Goal: Transaction & Acquisition: Purchase product/service

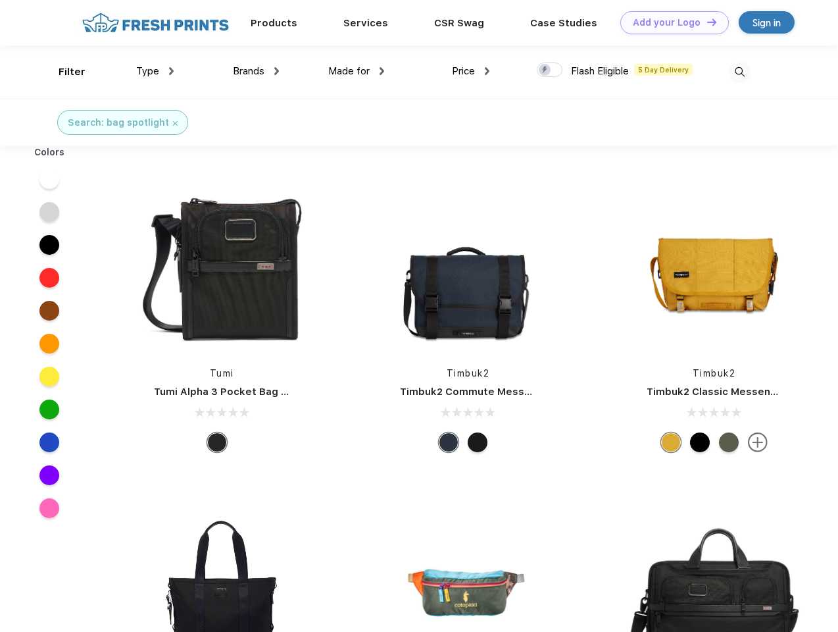
scroll to position [1, 0]
click at [670, 22] on link "Add your Logo Design Tool" at bounding box center [674, 22] width 109 height 23
click at [0, 0] on div "Design Tool" at bounding box center [0, 0] width 0 height 0
click at [706, 22] on link "Add your Logo Design Tool" at bounding box center [674, 22] width 109 height 23
click at [63, 72] on div "Filter" at bounding box center [72, 71] width 27 height 15
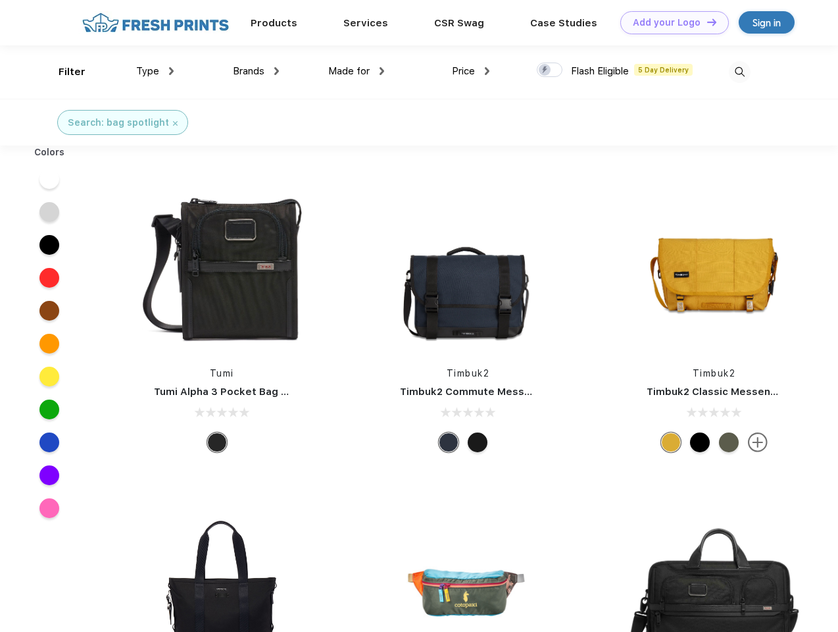
click at [155, 71] on span "Type" at bounding box center [147, 71] width 23 height 12
click at [256, 71] on span "Brands" at bounding box center [249, 71] width 32 height 12
click at [357, 71] on span "Made for" at bounding box center [348, 71] width 41 height 12
click at [471, 71] on span "Price" at bounding box center [463, 71] width 23 height 12
click at [550, 70] on div at bounding box center [550, 70] width 26 height 14
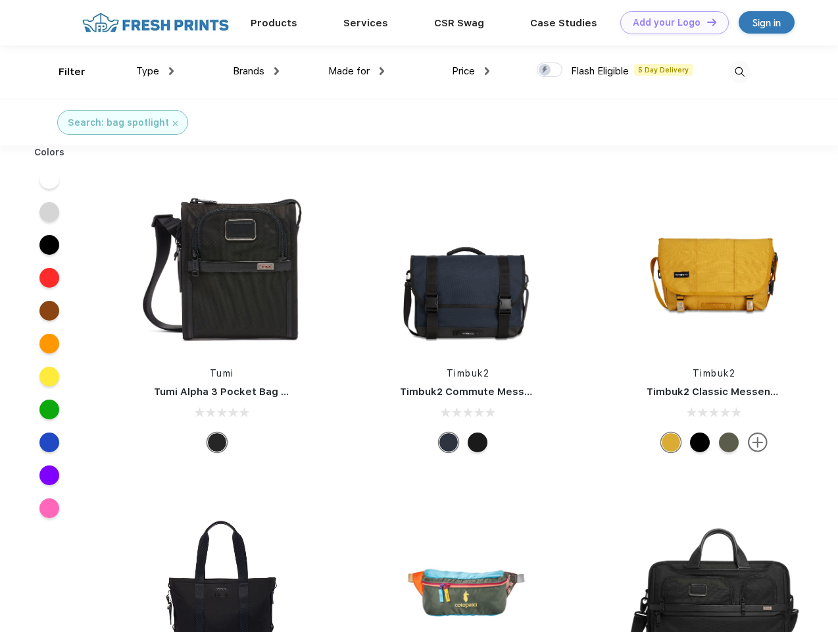
click at [545, 70] on input "checkbox" at bounding box center [541, 66] width 9 height 9
click at [739, 72] on img at bounding box center [740, 72] width 22 height 22
